Goal: Transaction & Acquisition: Purchase product/service

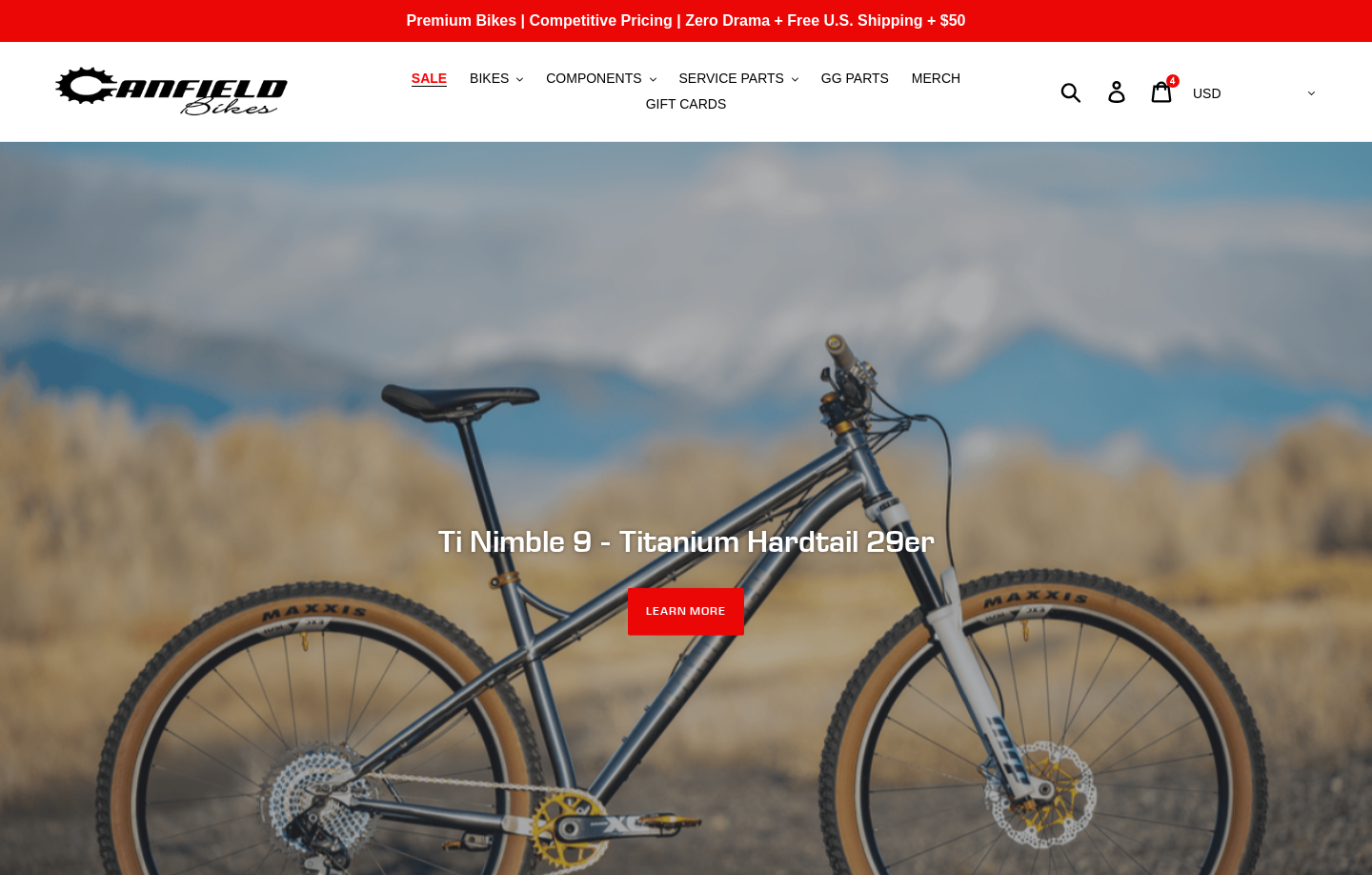
click at [438, 90] on link "SALE" at bounding box center [428, 78] width 54 height 25
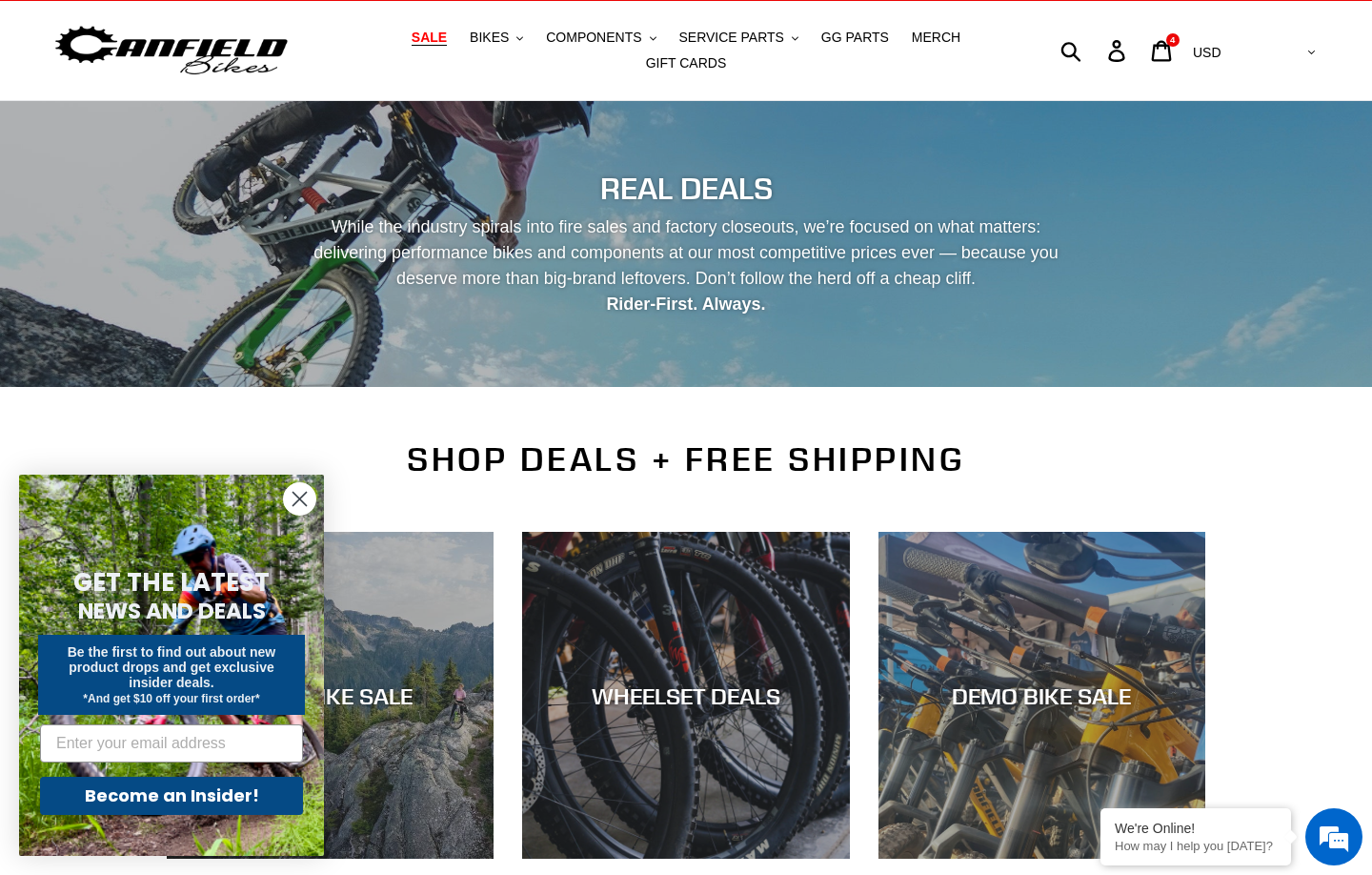
scroll to position [296, 0]
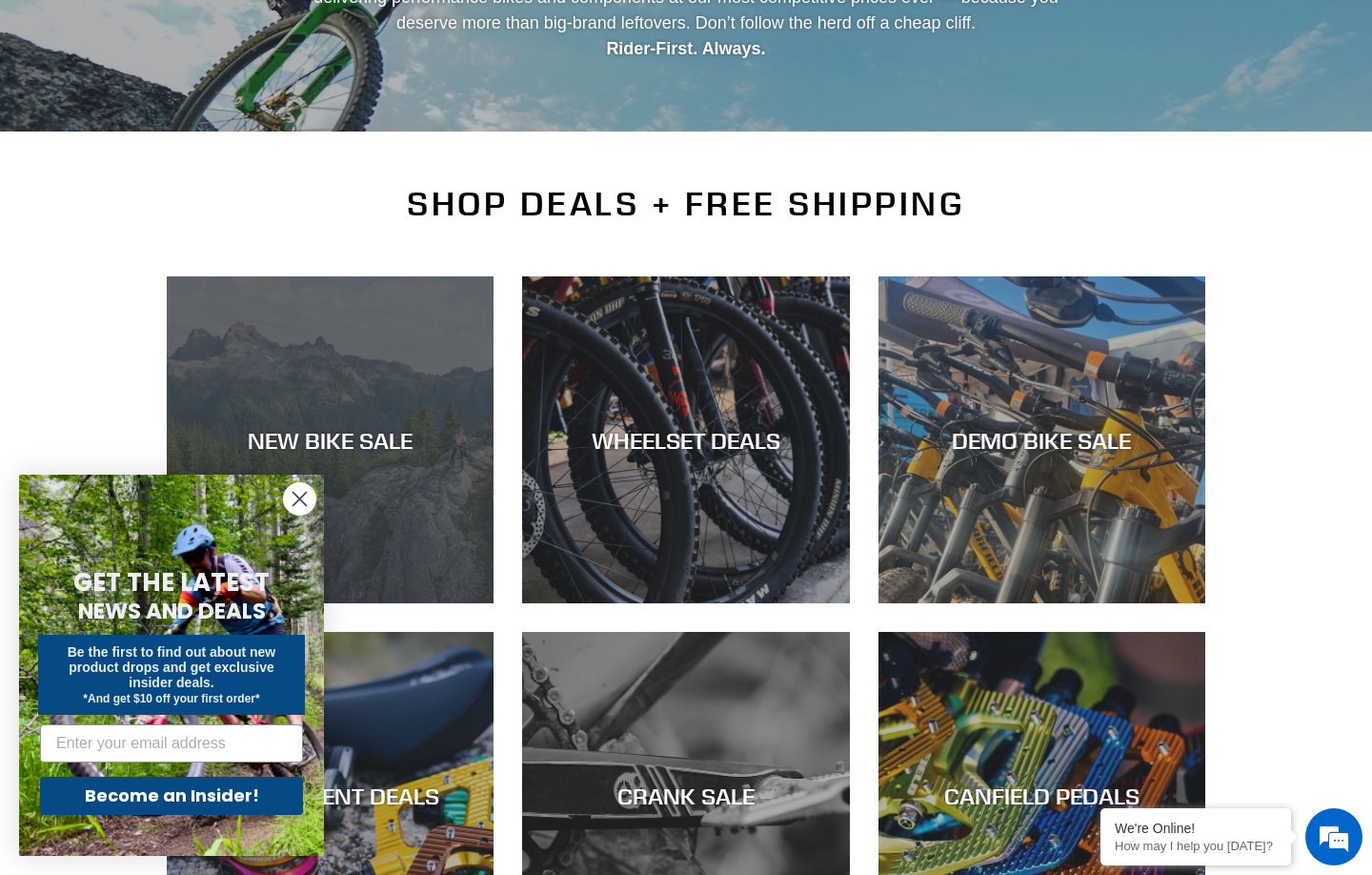
click at [365, 604] on div "NEW BIKE SALE" at bounding box center [330, 604] width 327 height 0
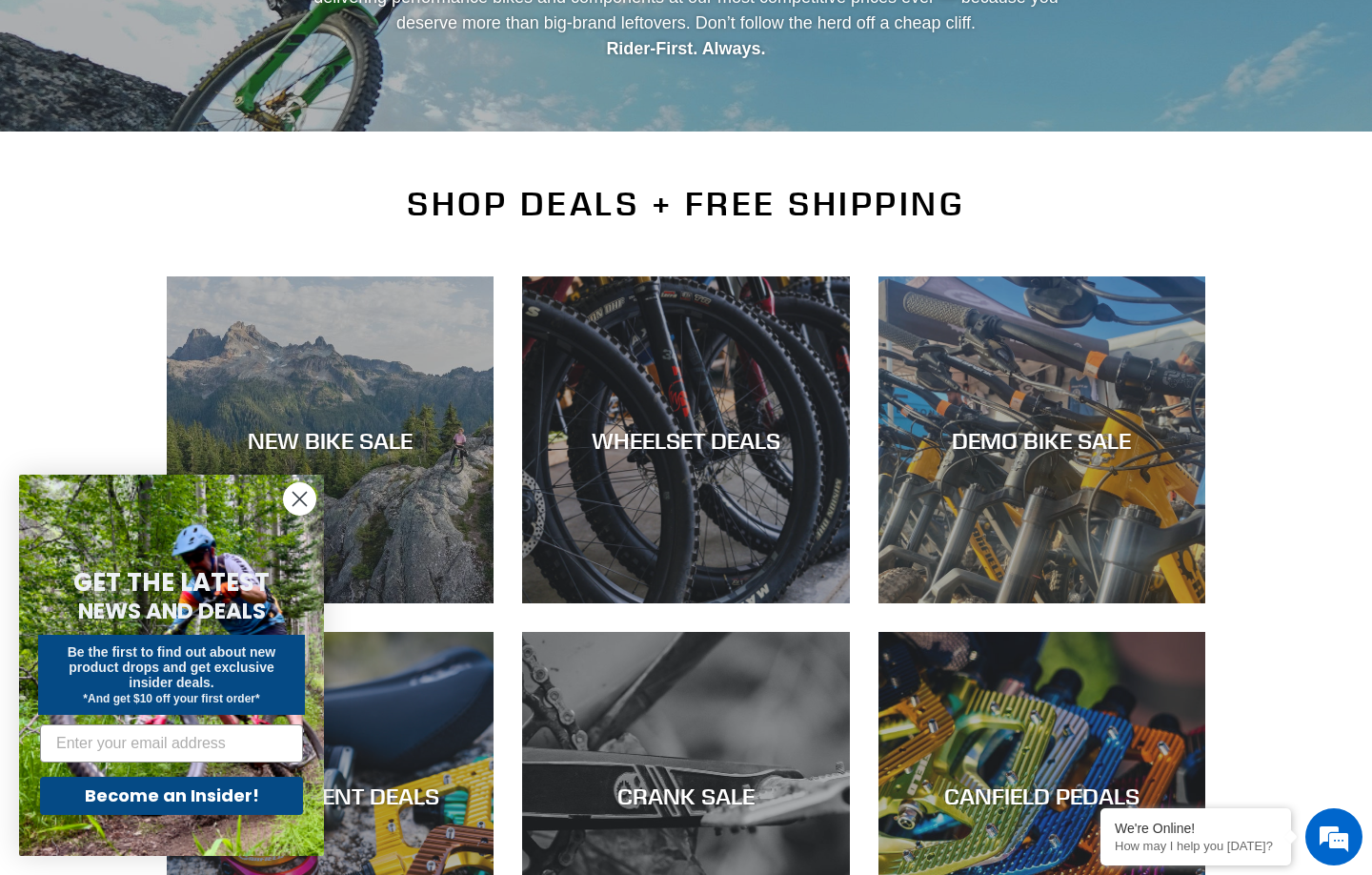
click at [305, 495] on circle "Close dialog" at bounding box center [300, 499] width 31 height 31
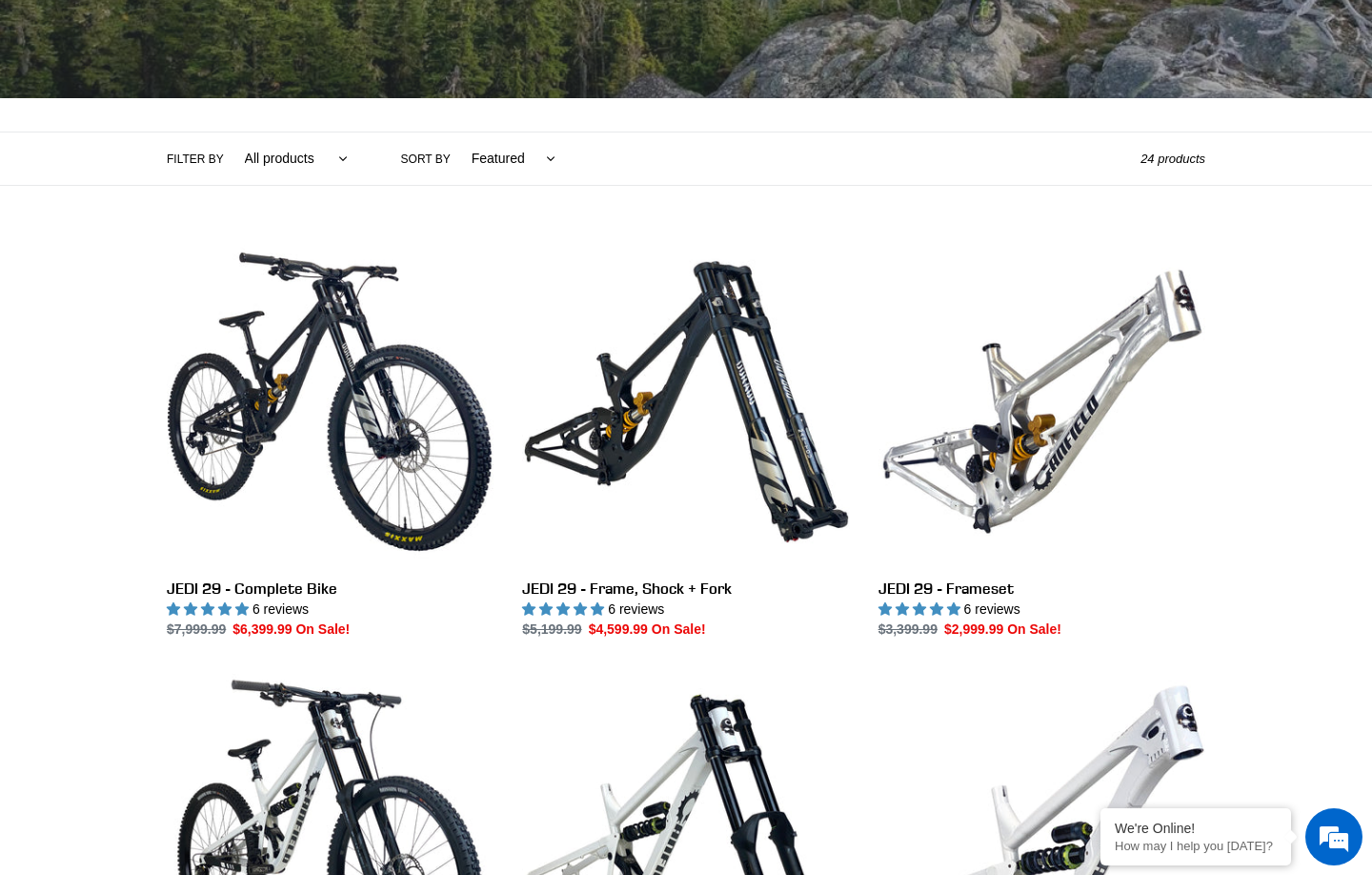
scroll to position [444, 0]
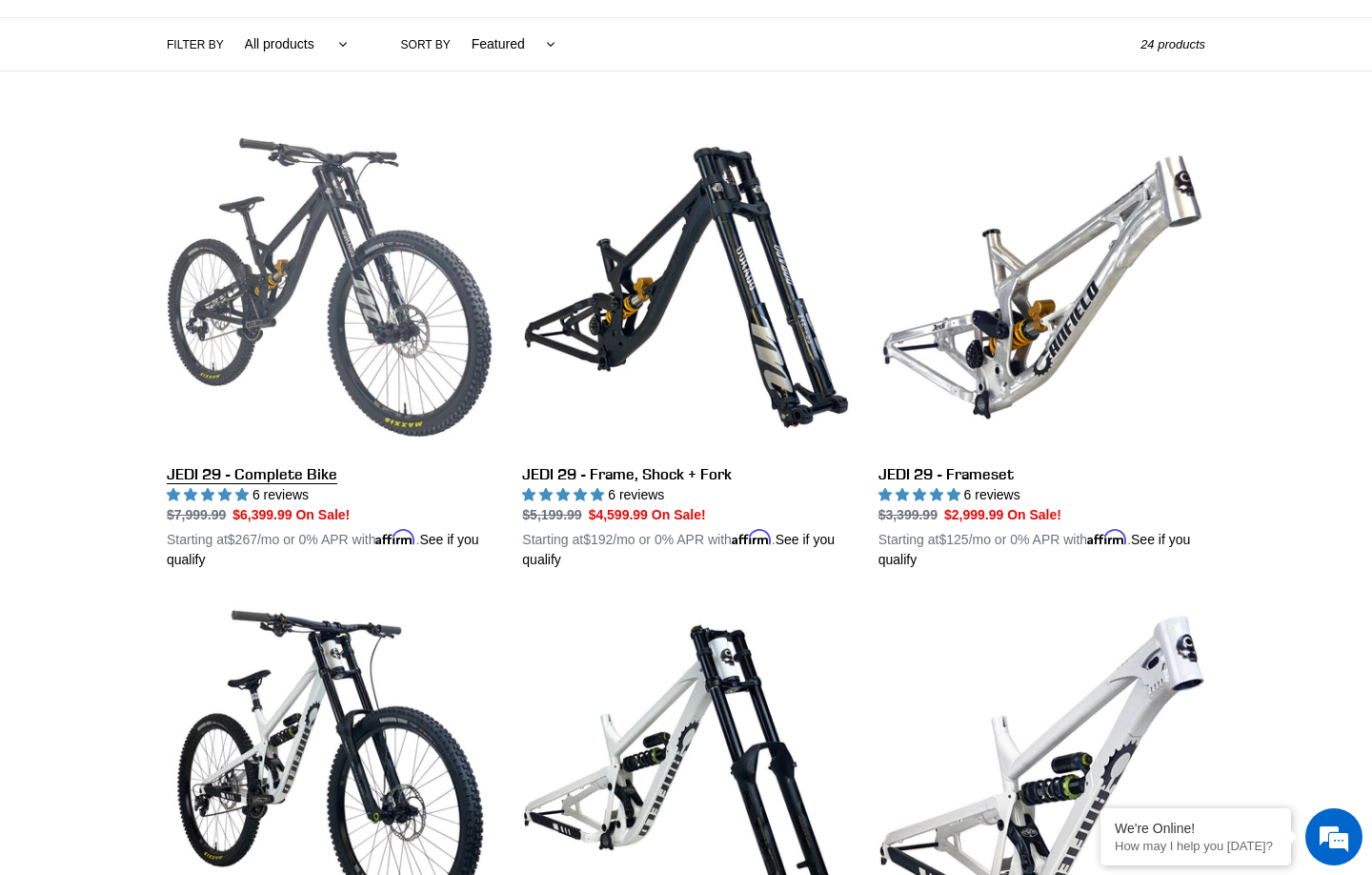
click at [302, 264] on link "JEDI 29 - Complete Bike" at bounding box center [330, 346] width 327 height 446
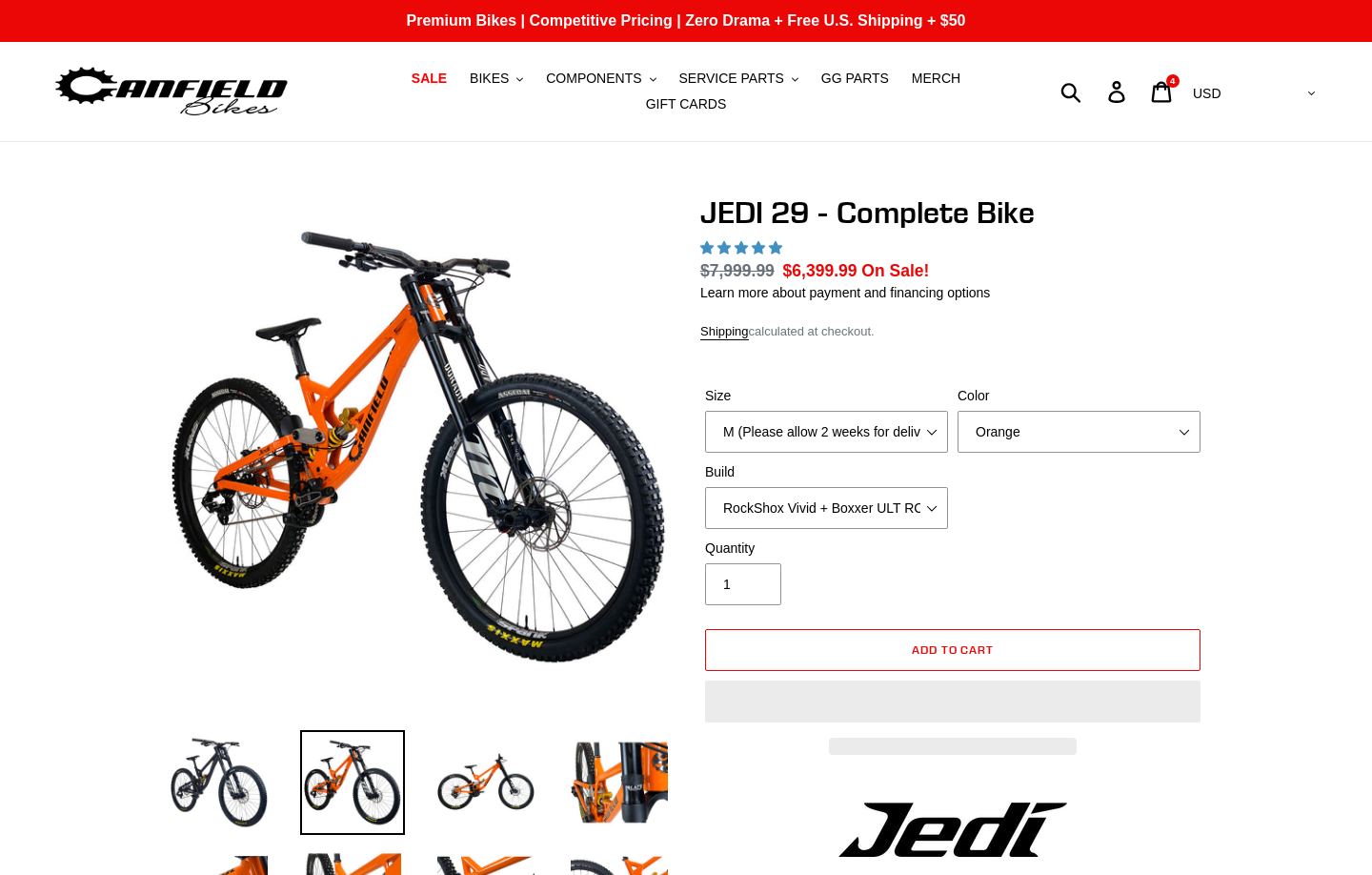
select select "highest-rating"
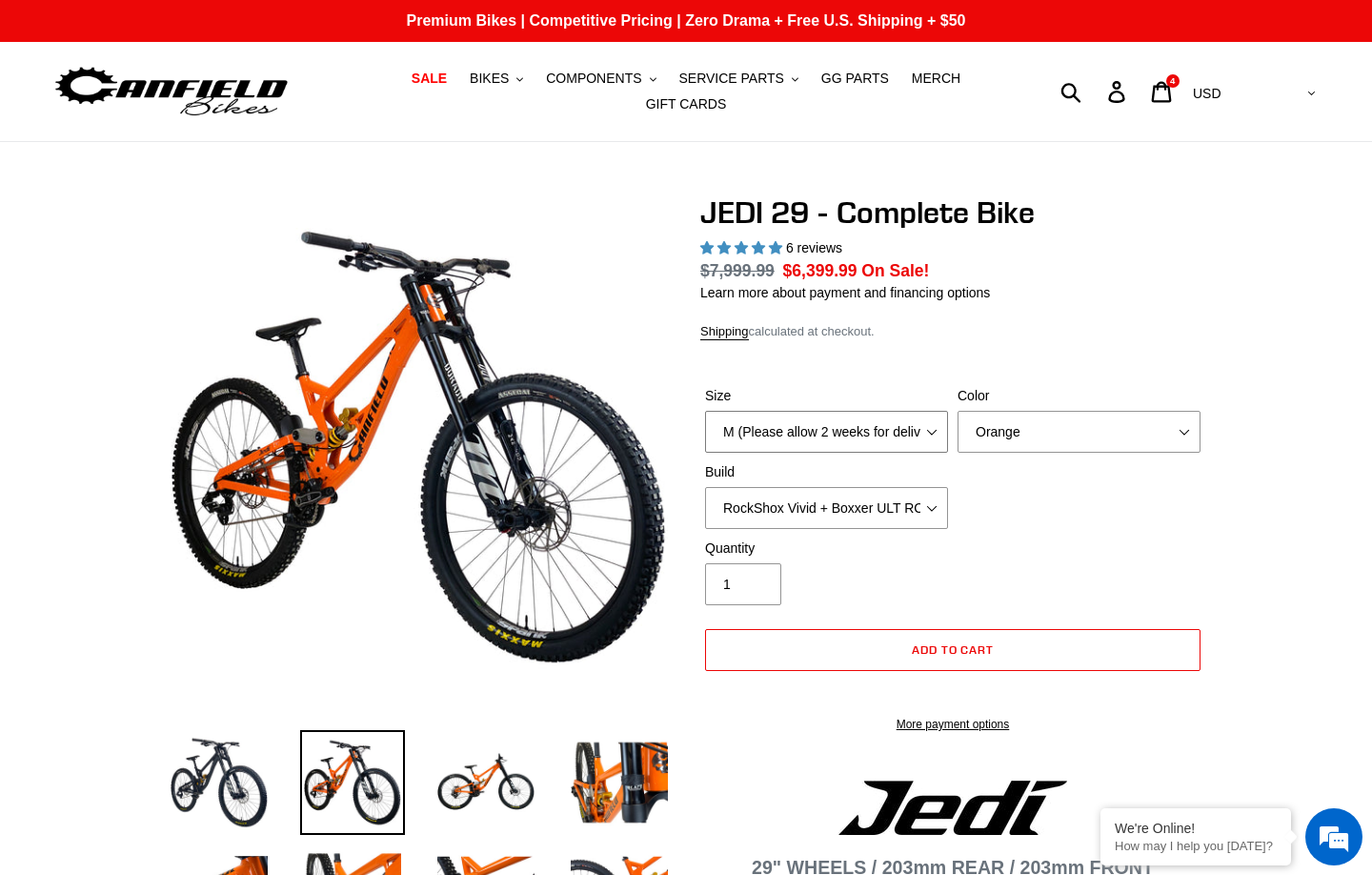
click at [934, 436] on select "M (Please allow 2 weeks for delivery) L (Please allow 2 weeks for delivery) XL …" at bounding box center [827, 431] width 243 height 42
select select "L (Please allow 2 weeks for delivery)"
click at [706, 411] on select "M (Please allow 2 weeks for delivery) L (Please allow 2 weeks for delivery) XL …" at bounding box center [827, 431] width 243 height 42
click at [1065, 430] on select "Orange Stealth Black Raw" at bounding box center [1079, 431] width 243 height 42
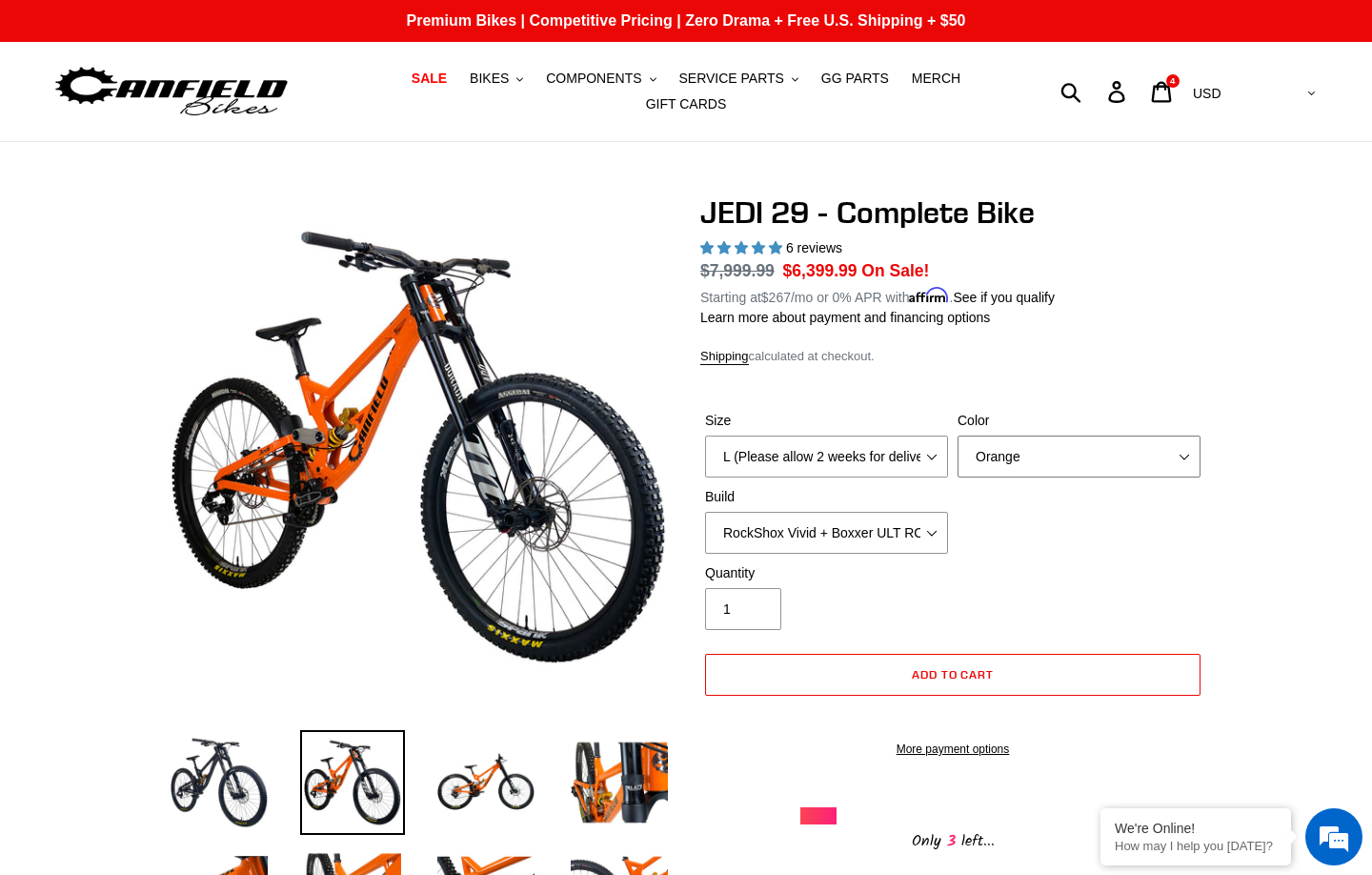
click at [957, 435] on select "Orange Stealth Black Raw" at bounding box center [1079, 456] width 243 height 42
drag, startPoint x: 1261, startPoint y: 352, endPoint x: 1181, endPoint y: 393, distance: 89.9
click at [904, 511] on select "RockShox Vivid + Boxxer ULT RC2 C3 200 + SRAM XO RockShox Vivid + Boxxer ULT RC…" at bounding box center [827, 532] width 243 height 42
select select "EXT [PERSON_NAME] V3 + EXT Vaia 200 + SRAM XO"
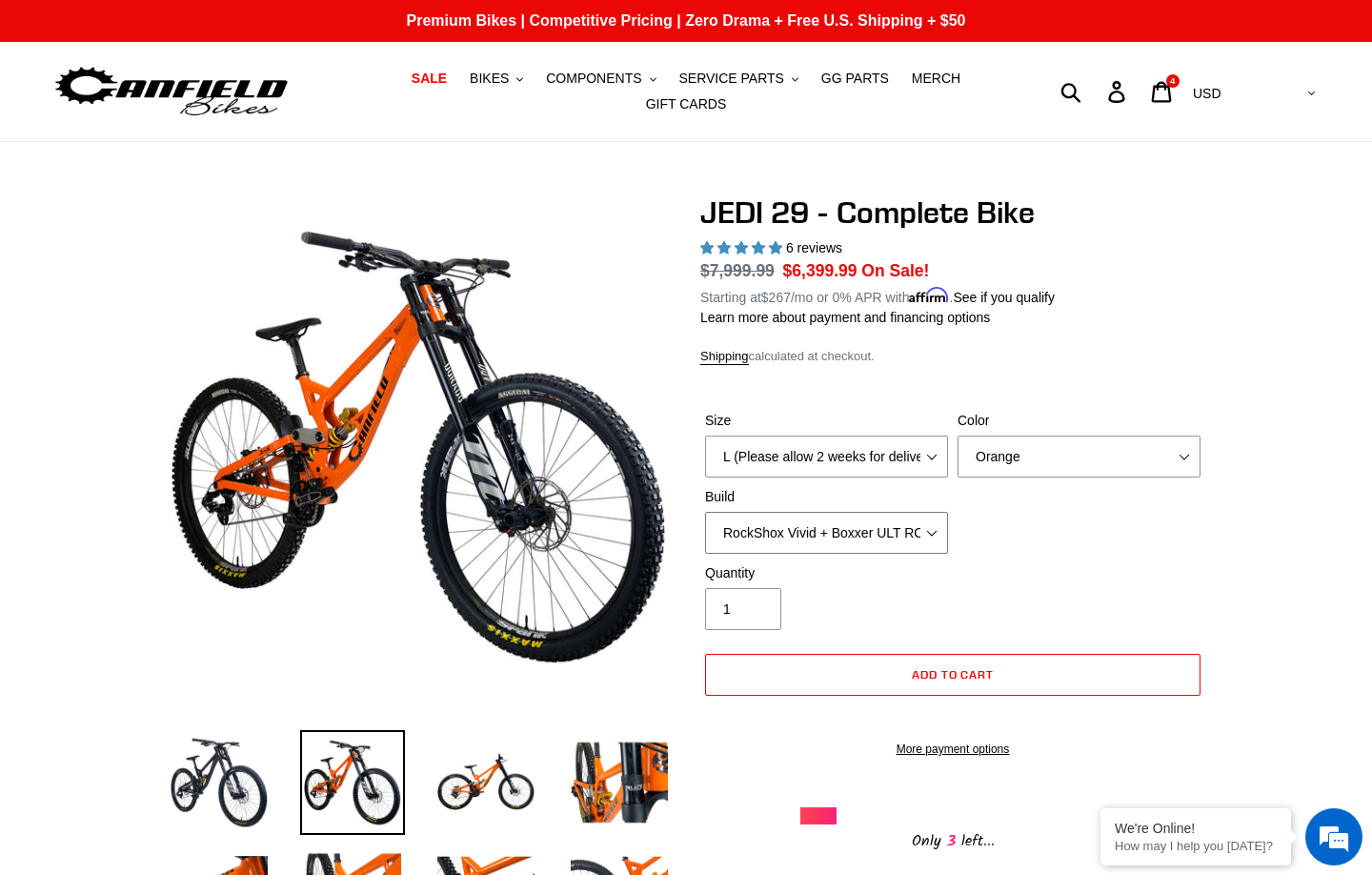
click at [706, 511] on select "RockShox Vivid + Boxxer ULT RC2 C3 200 + SRAM XO RockShox Vivid + Boxxer ULT RC…" at bounding box center [827, 532] width 243 height 42
